Goal: Information Seeking & Learning: Learn about a topic

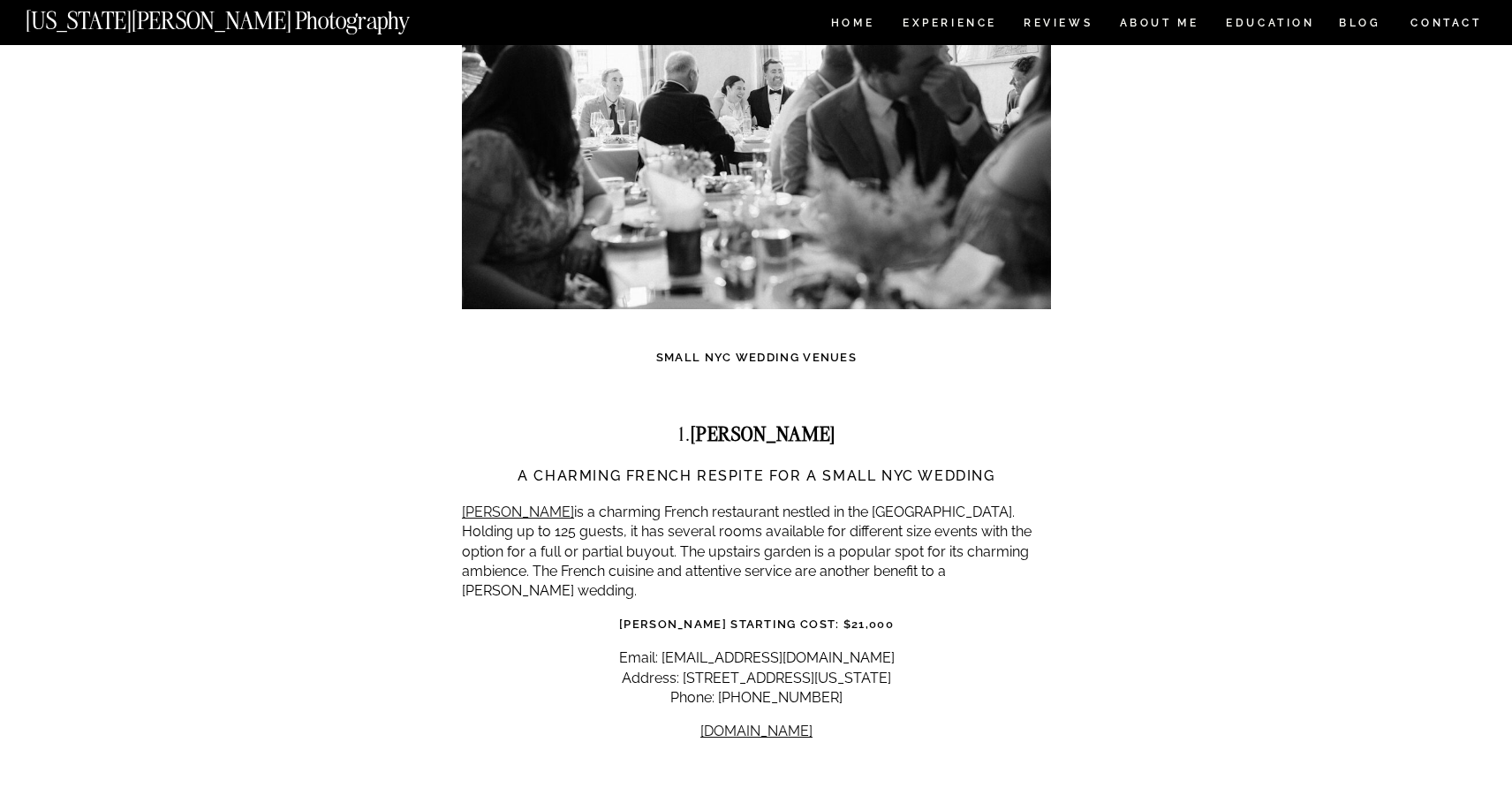
scroll to position [1050, 0]
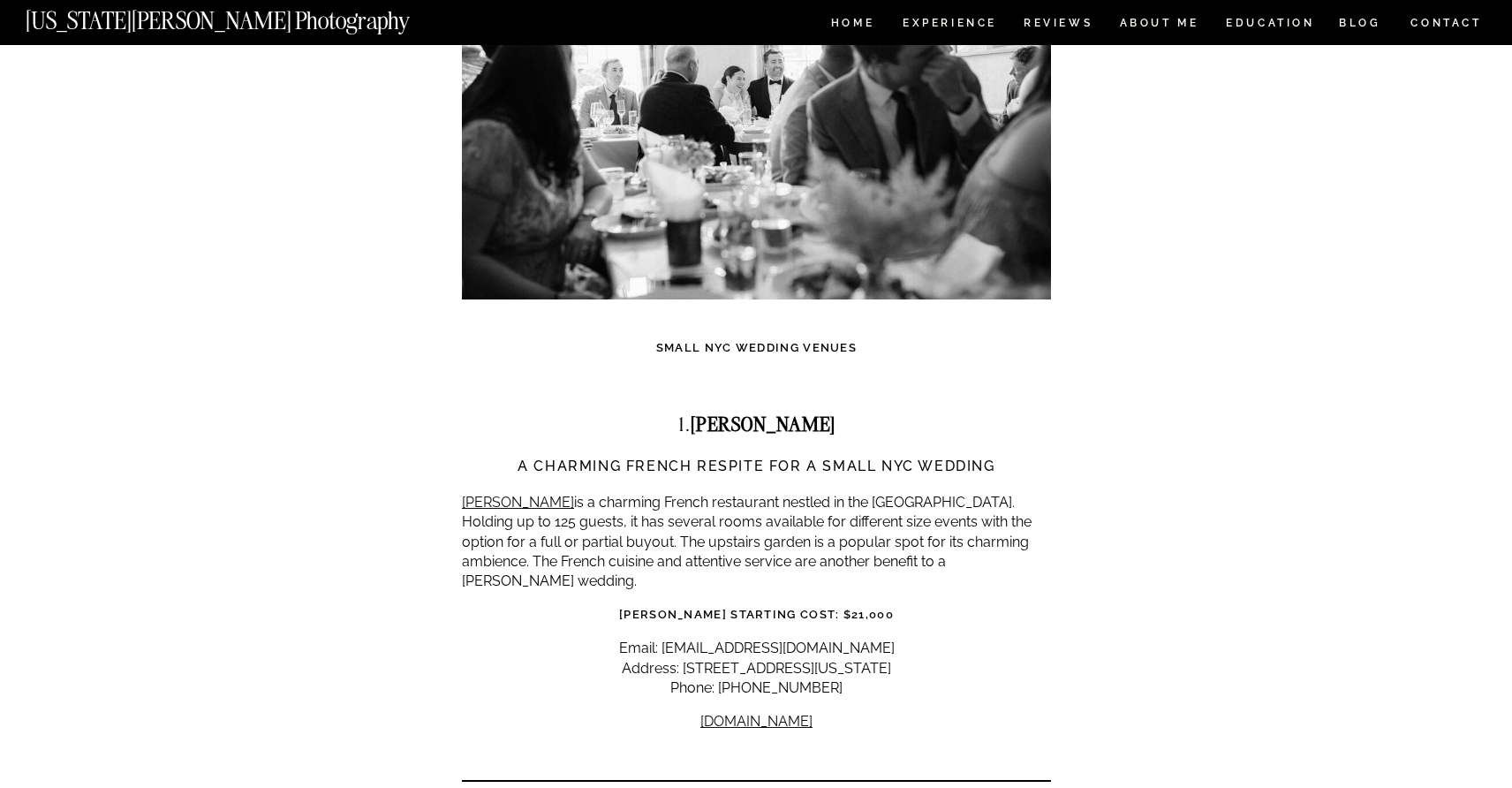
click at [762, 411] on strong "[PERSON_NAME]" at bounding box center [763, 424] width 145 height 26
copy div "1. Bobo"
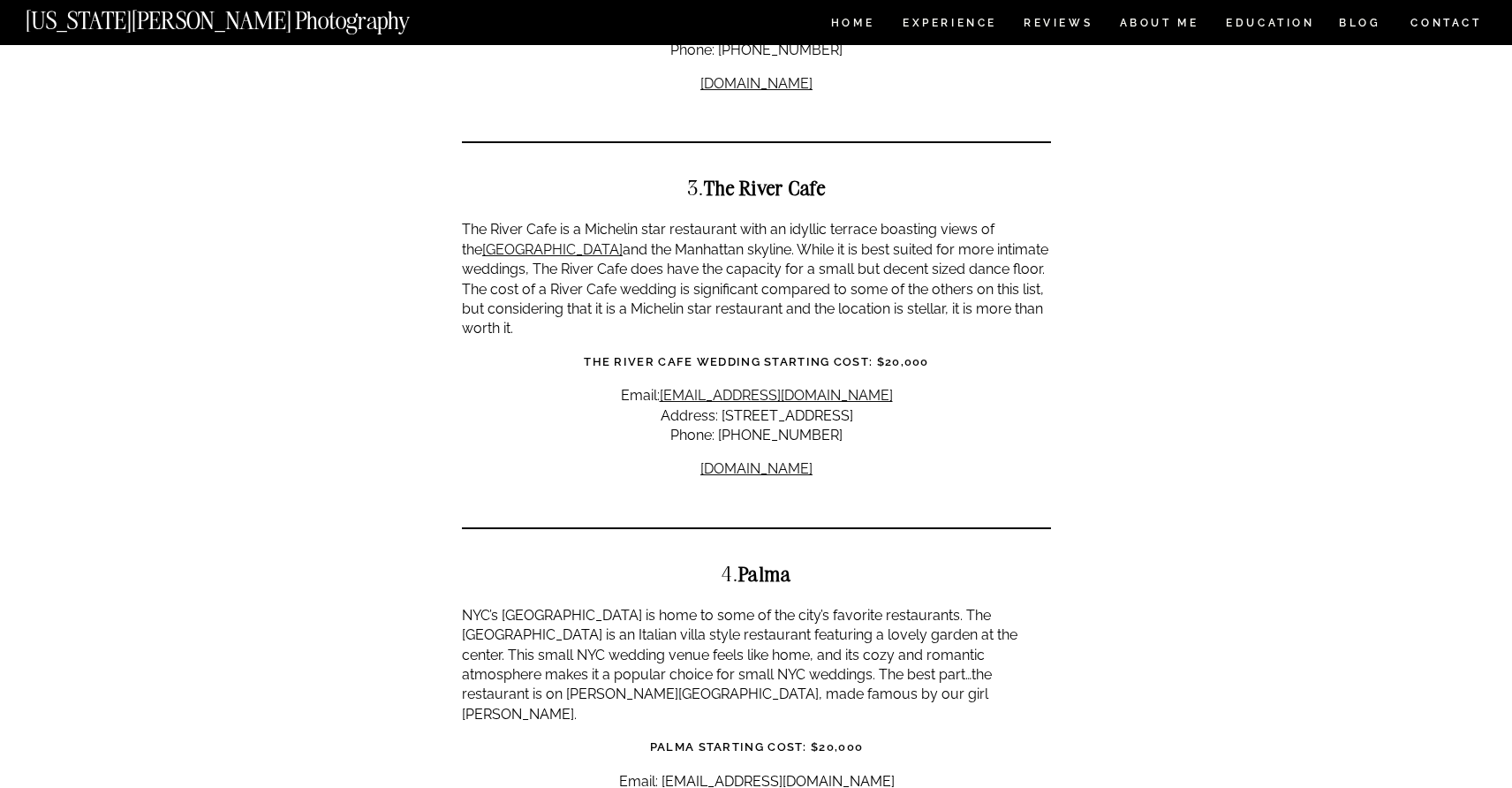
scroll to position [2032, 0]
click at [715, 177] on strong "The River Cafe" at bounding box center [765, 190] width 123 height 26
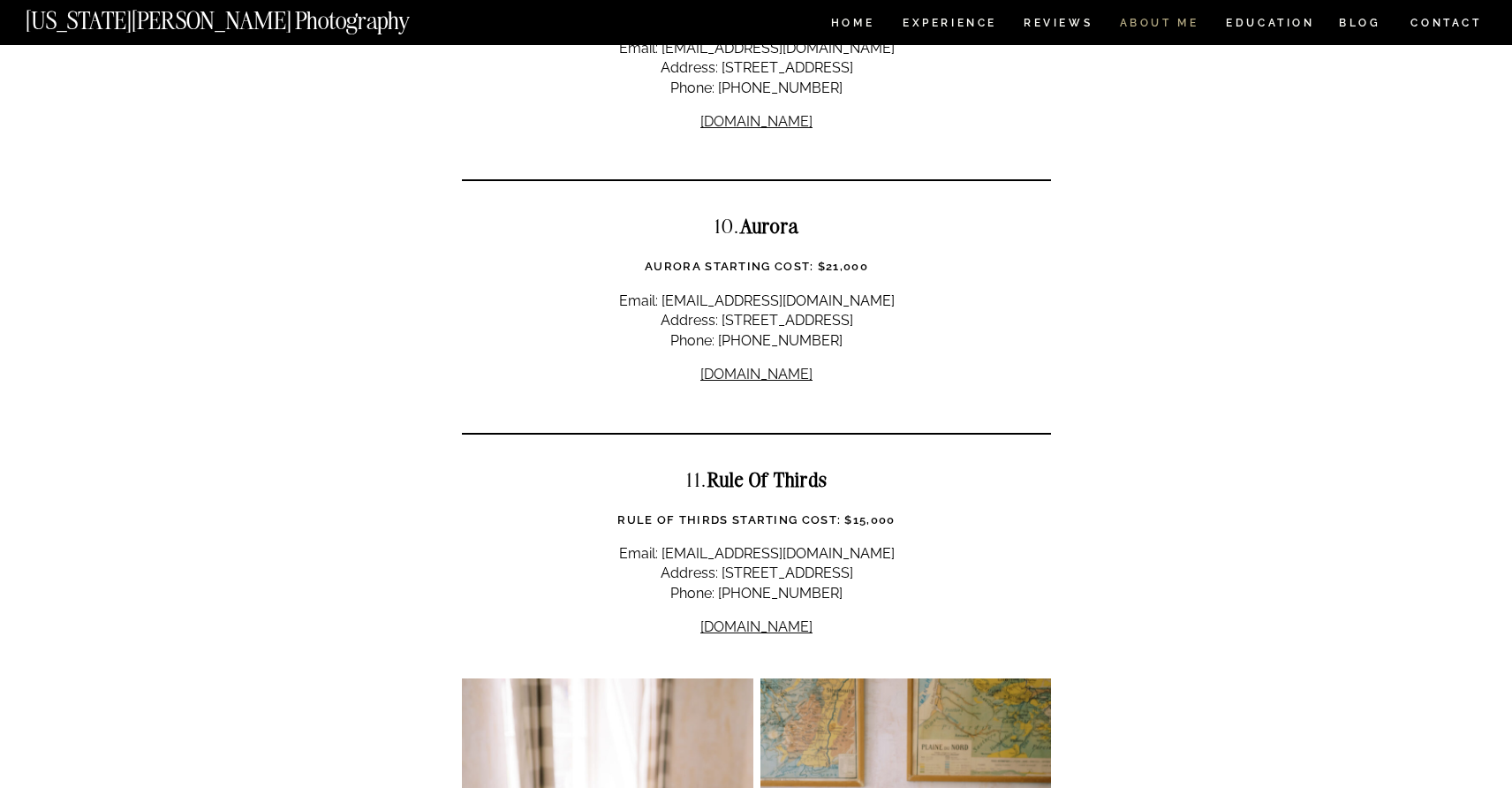
scroll to position [4529, 0]
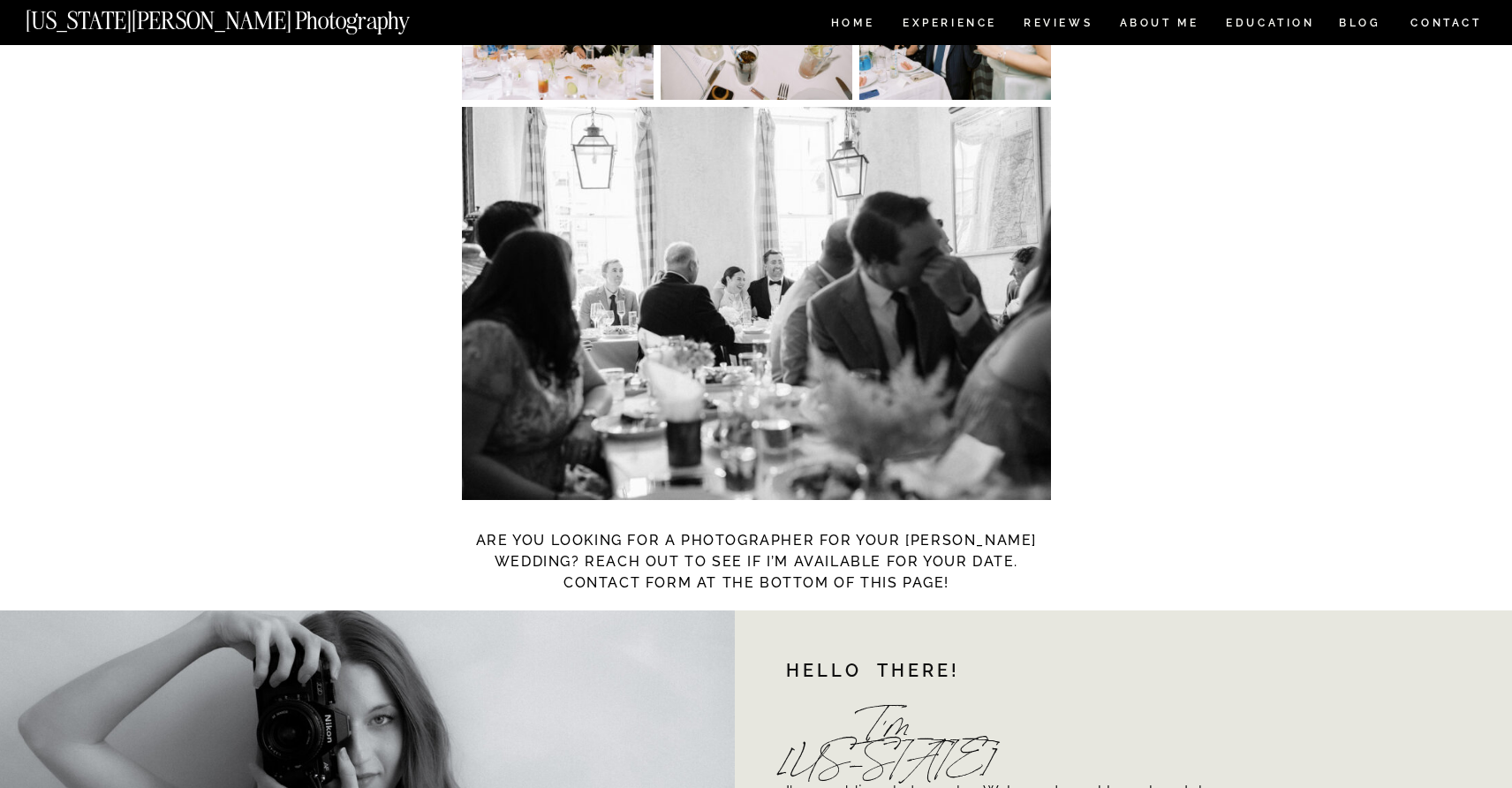
scroll to position [10522, 0]
